Goal: Transaction & Acquisition: Purchase product/service

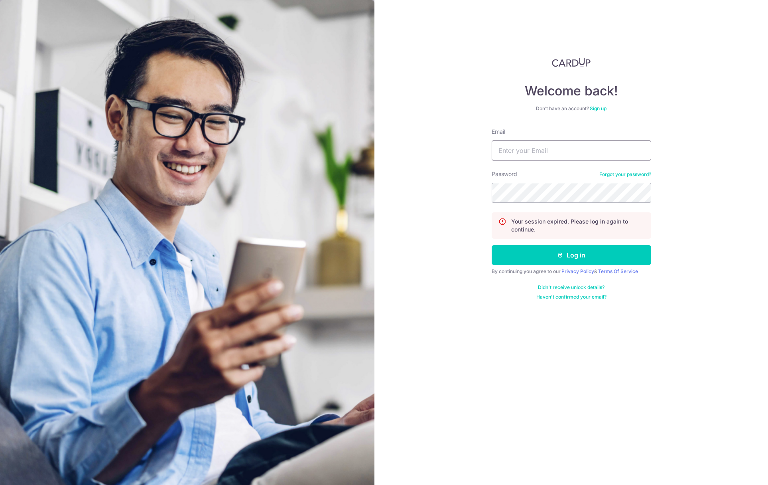
click at [509, 152] on input "Email" at bounding box center [572, 150] width 160 height 20
type input "[PERSON_NAME][EMAIL_ADDRESS][DOMAIN_NAME]"
click at [557, 249] on button "Log in" at bounding box center [572, 255] width 160 height 20
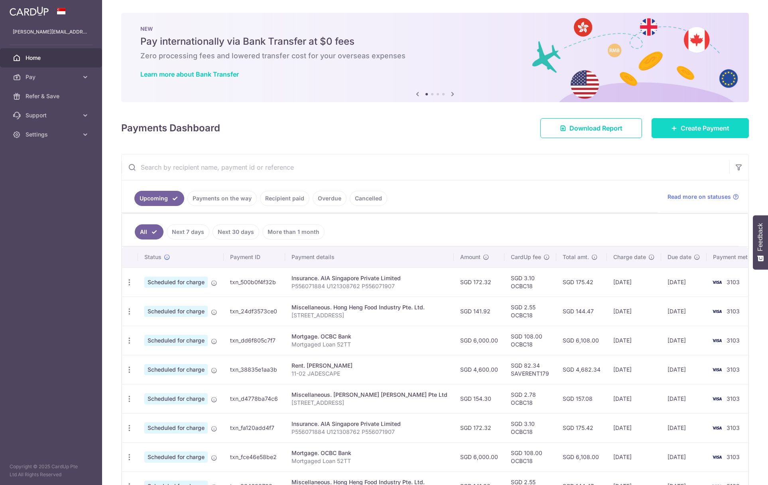
drag, startPoint x: 684, startPoint y: 132, endPoint x: 660, endPoint y: 135, distance: 24.1
click at [684, 132] on span "Create Payment" at bounding box center [705, 128] width 49 height 10
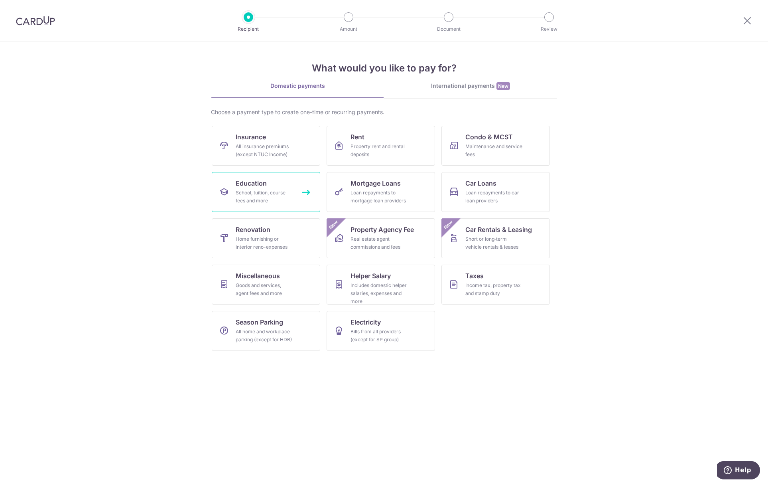
click at [271, 199] on div "School, tuition, course fees and more" at bounding box center [264, 197] width 57 height 16
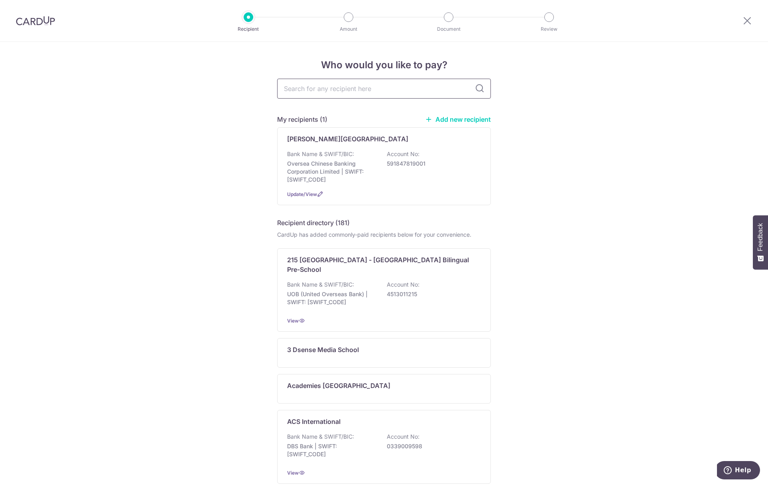
click at [340, 88] on input "text" at bounding box center [384, 89] width 214 height 20
type input "ntu"
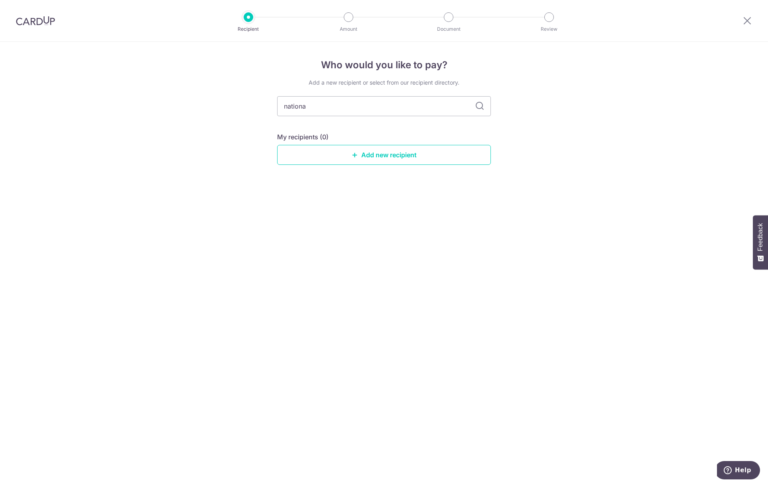
type input "national"
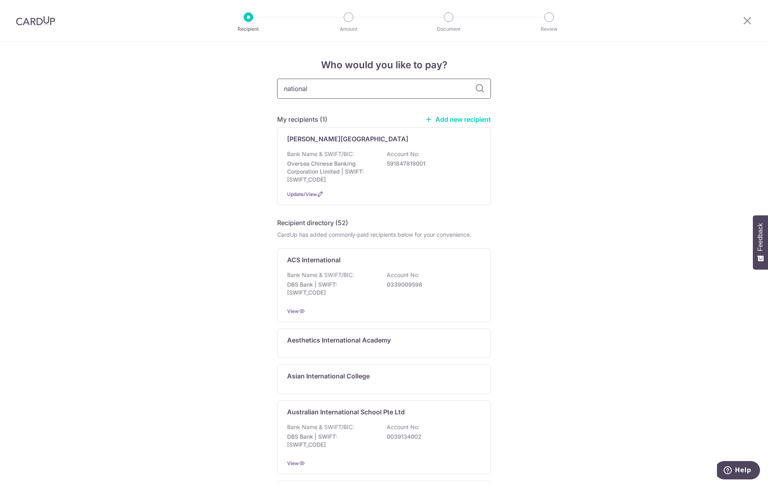
type input "national"
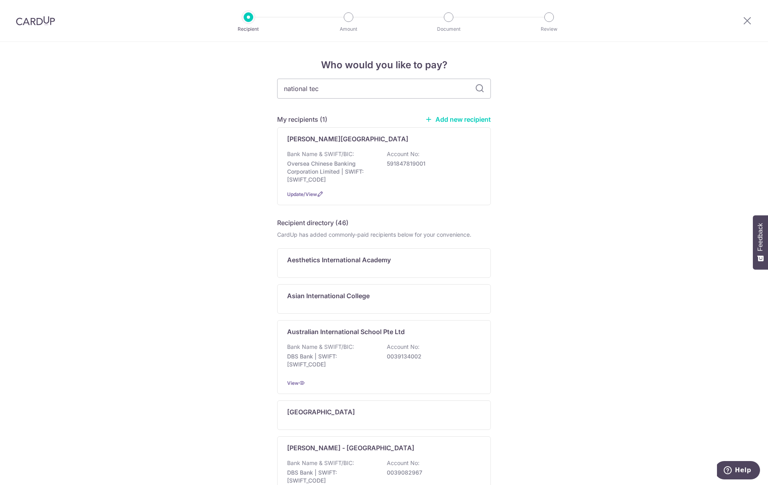
type input "national tech"
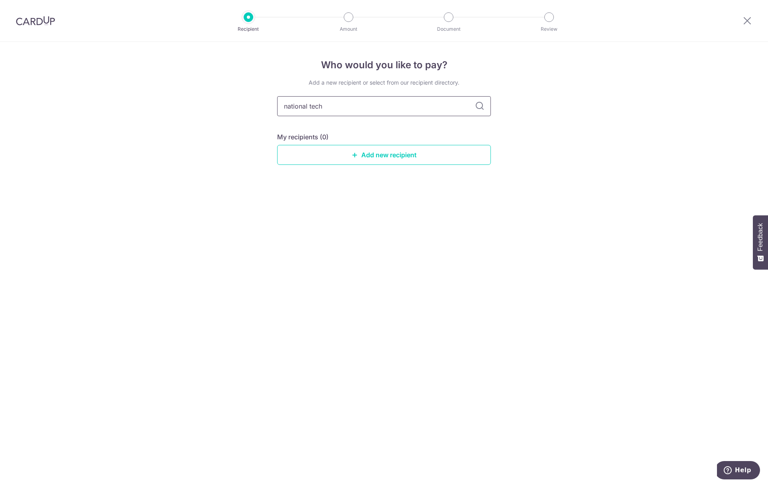
drag, startPoint x: 340, startPoint y: 107, endPoint x: 281, endPoint y: 102, distance: 59.3
click at [282, 103] on input "national tech" at bounding box center [384, 106] width 214 height 20
type input "unioversity"
click at [296, 107] on input "unioversity" at bounding box center [384, 106] width 214 height 20
type input "university"
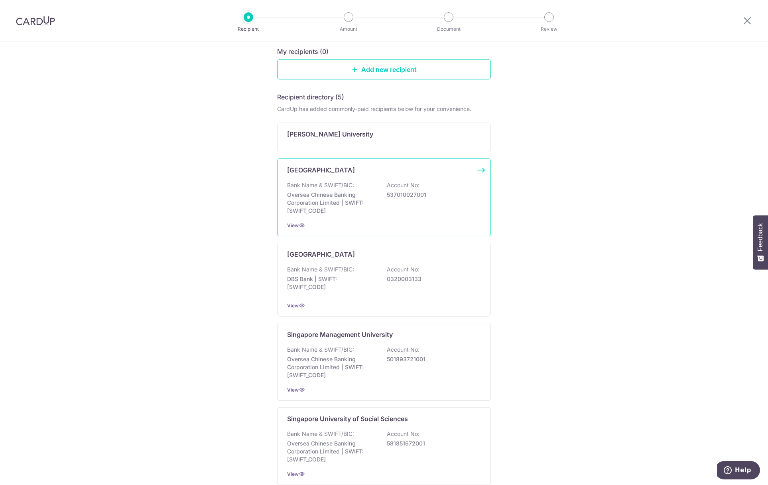
scroll to position [75, 0]
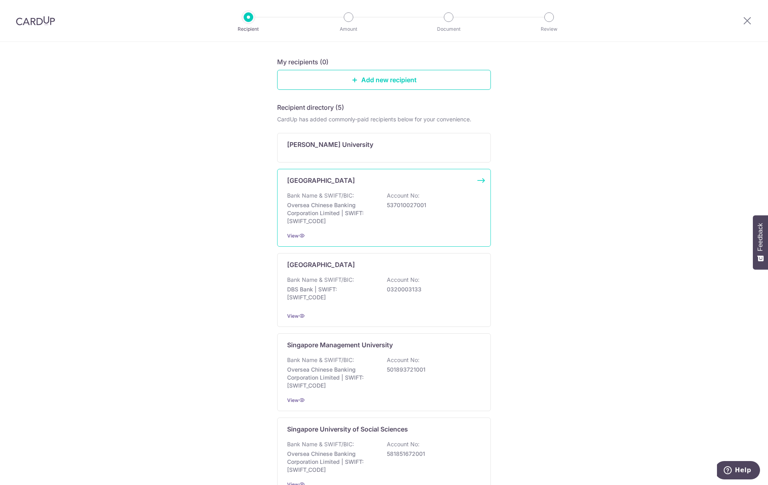
click at [420, 210] on div "Bank Name & SWIFT/BIC: Oversea Chinese Banking Corporation Limited | SWIFT: OCB…" at bounding box center [384, 209] width 194 height 34
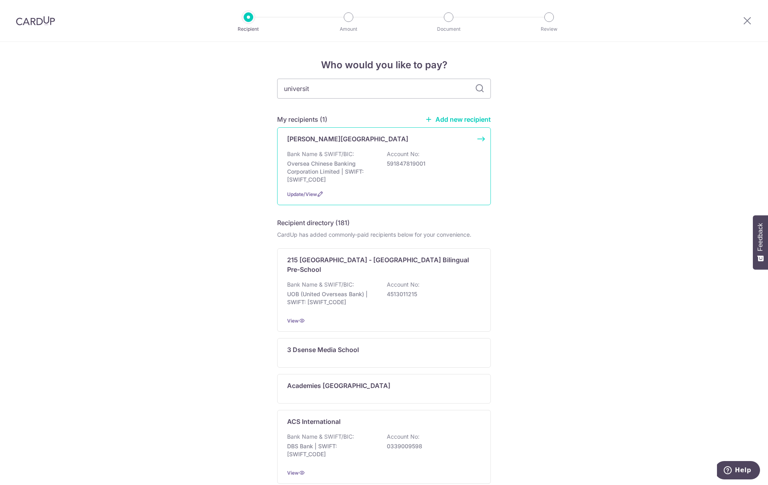
type input "university"
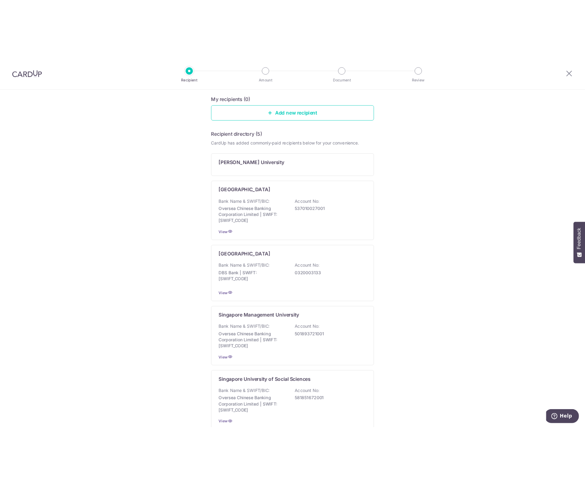
scroll to position [120, 0]
